Goal: Share content

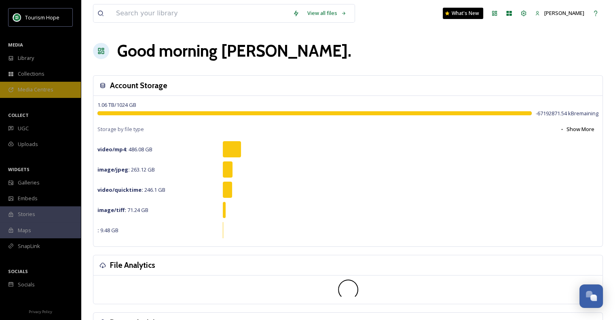
click at [42, 90] on span "Media Centres" at bounding box center [36, 90] width 36 height 8
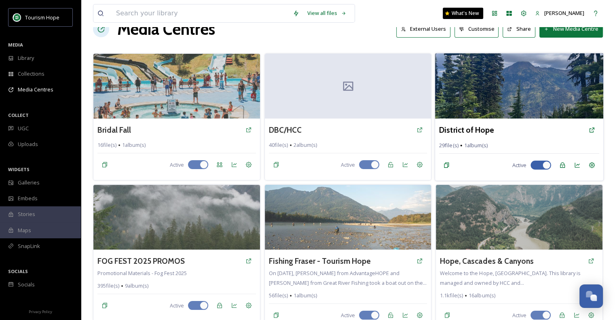
scroll to position [81, 0]
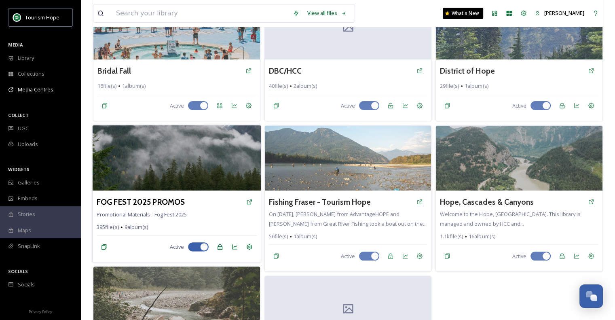
click at [209, 188] on img at bounding box center [177, 157] width 168 height 65
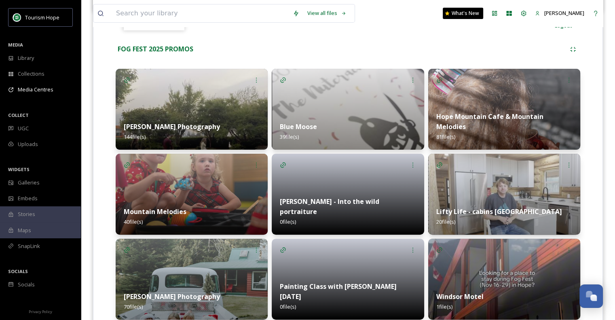
scroll to position [200, 0]
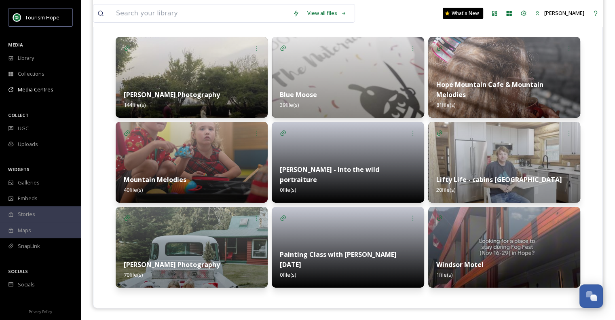
click at [201, 236] on img at bounding box center [192, 247] width 152 height 81
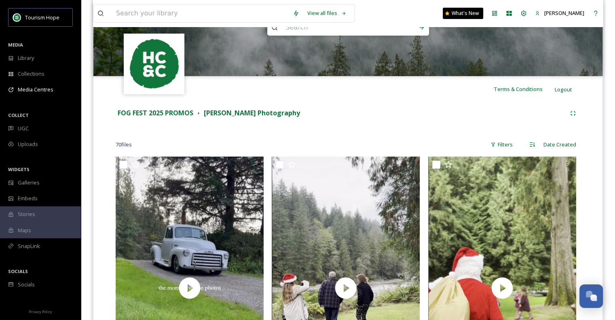
scroll to position [5, 0]
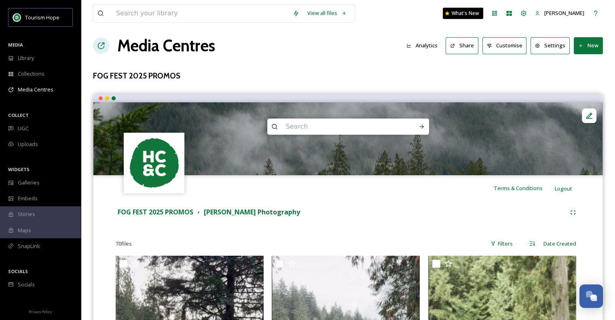
click at [462, 45] on button "Share" at bounding box center [461, 45] width 33 height 17
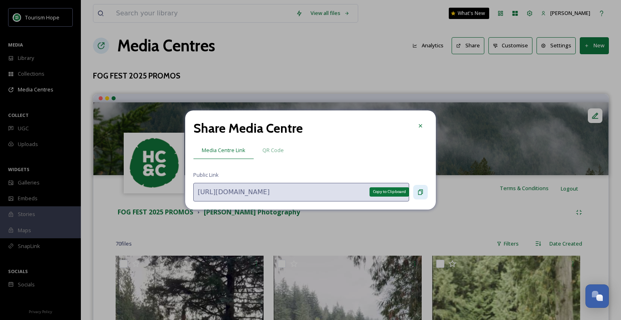
click at [422, 192] on icon at bounding box center [420, 191] width 5 height 5
click at [421, 189] on icon at bounding box center [420, 192] width 6 height 6
click at [422, 189] on icon at bounding box center [420, 192] width 6 height 6
click at [422, 190] on icon at bounding box center [420, 191] width 5 height 5
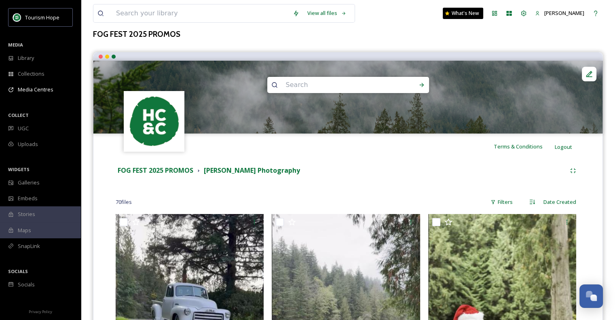
scroll to position [46, 0]
